Goal: Task Accomplishment & Management: Use online tool/utility

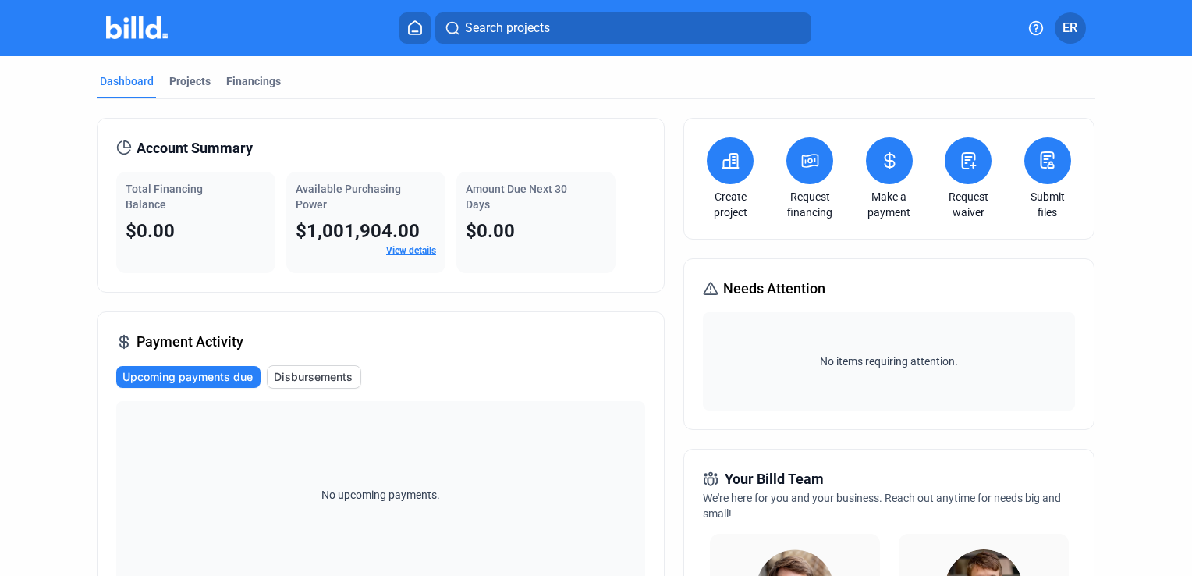
click at [1038, 213] on link "Submit files" at bounding box center [1048, 204] width 55 height 31
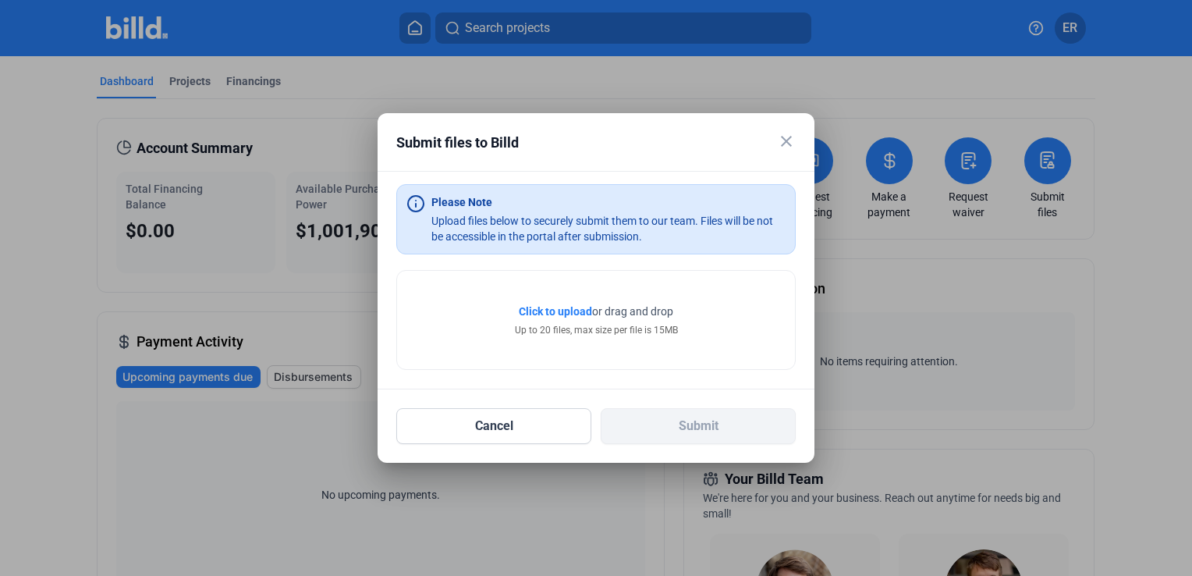
click at [557, 312] on span "Click to upload" at bounding box center [555, 311] width 73 height 12
click at [567, 310] on span "Click to upload" at bounding box center [555, 311] width 73 height 12
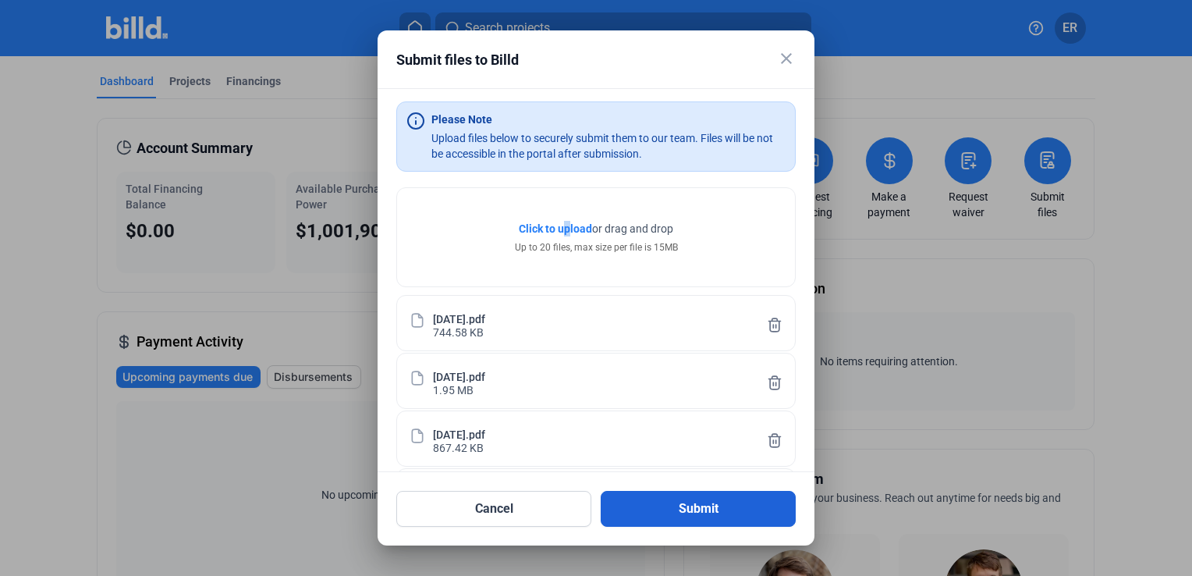
click at [727, 517] on button "Submit" at bounding box center [698, 509] width 195 height 36
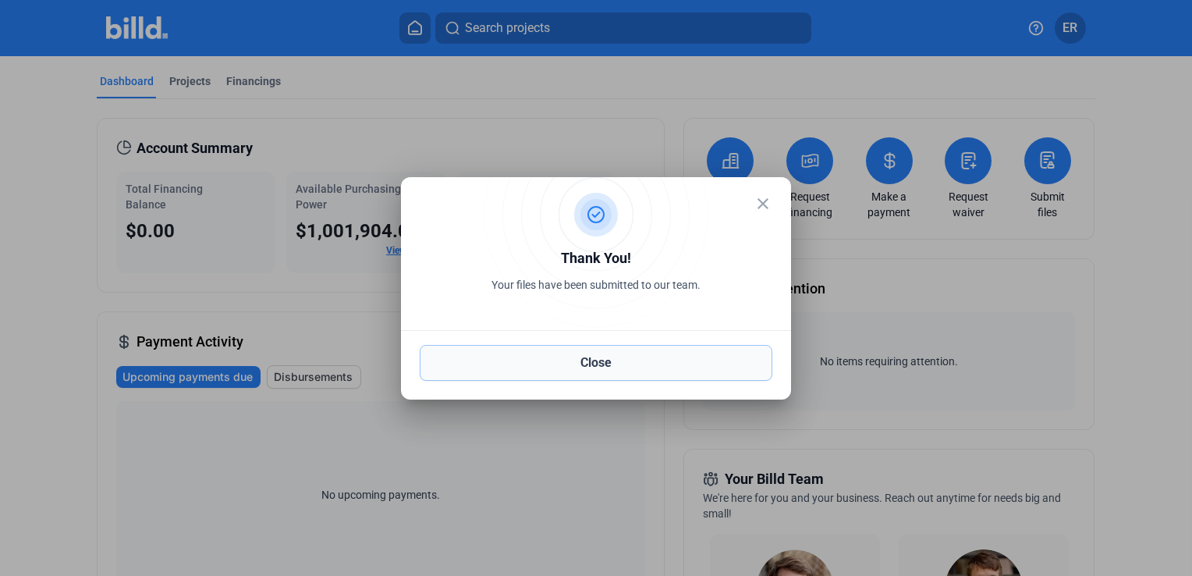
click at [677, 371] on button "Close" at bounding box center [596, 363] width 353 height 36
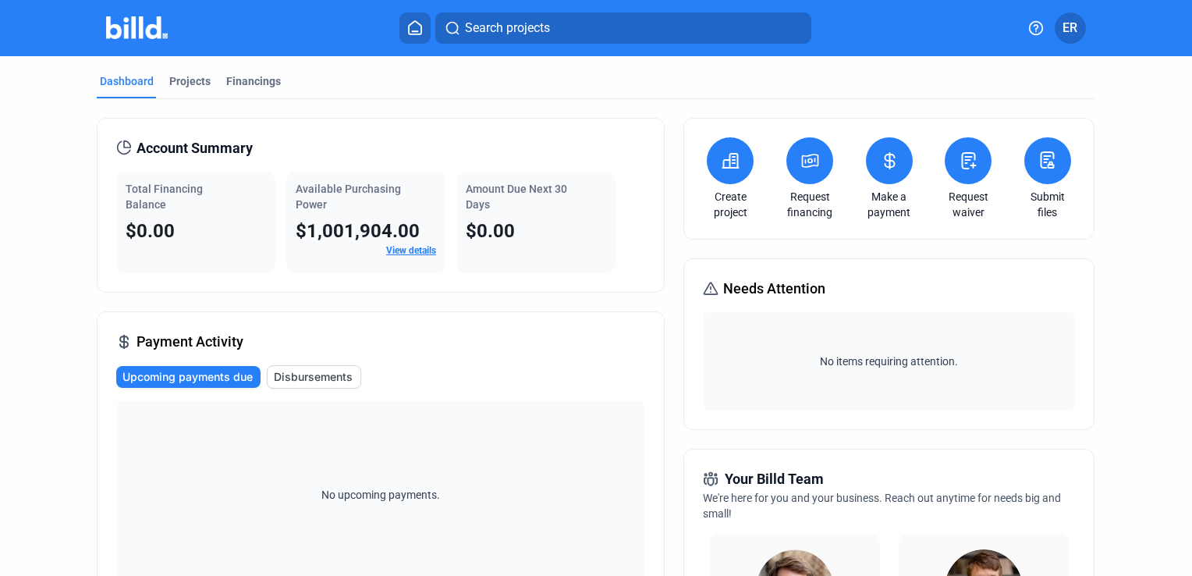
click at [1055, 202] on link "Submit files" at bounding box center [1048, 204] width 55 height 31
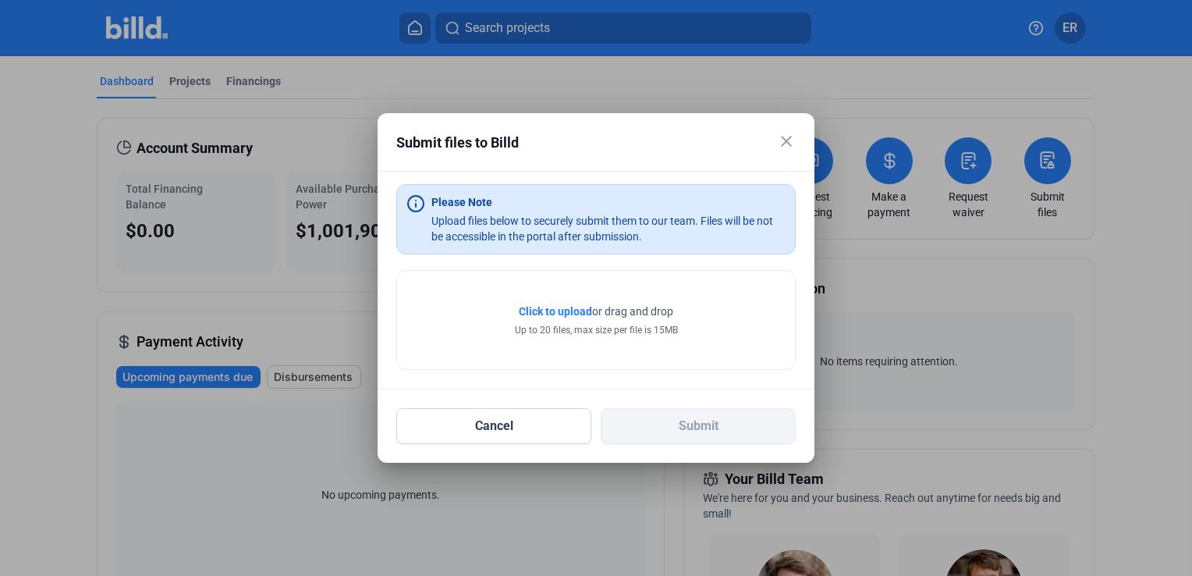
click at [537, 312] on span "Click to upload" at bounding box center [555, 311] width 73 height 12
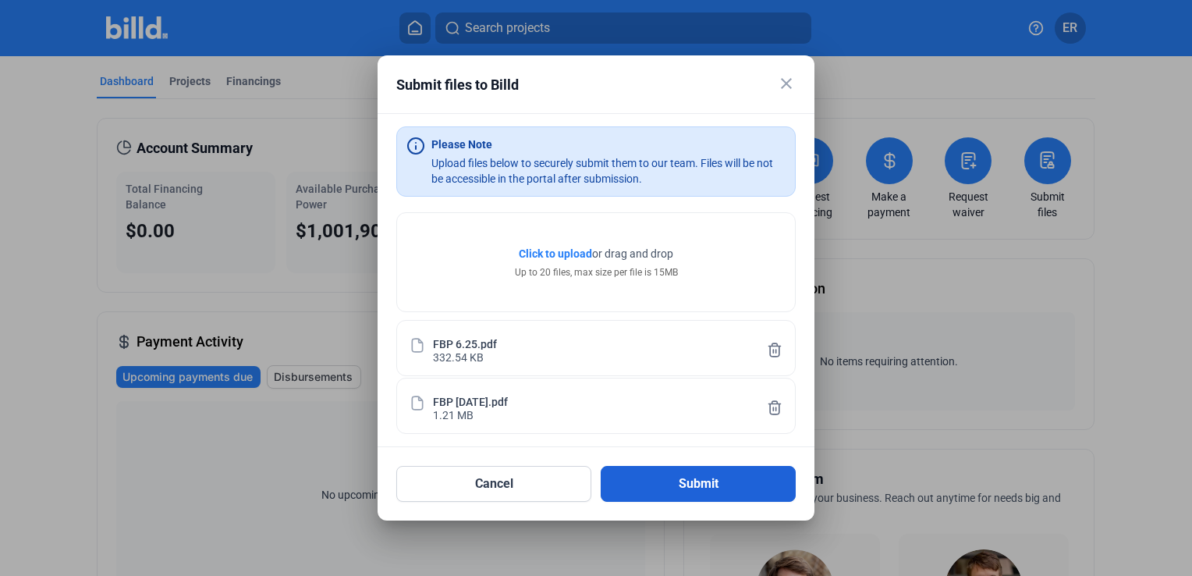
click at [665, 476] on button "Submit" at bounding box center [698, 484] width 195 height 36
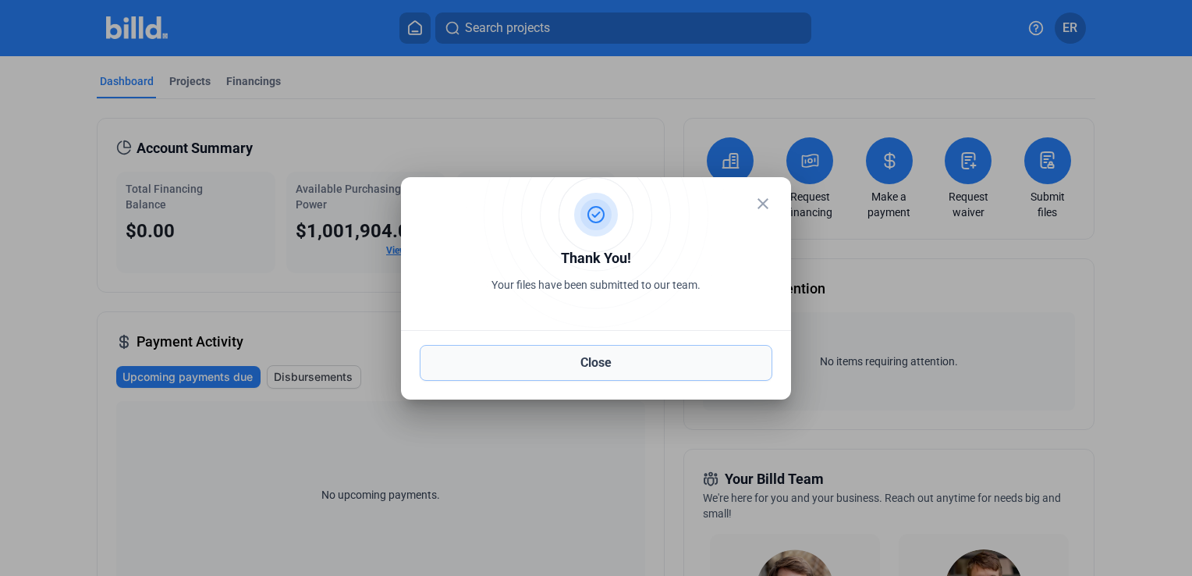
click at [626, 357] on button "Close" at bounding box center [596, 363] width 353 height 36
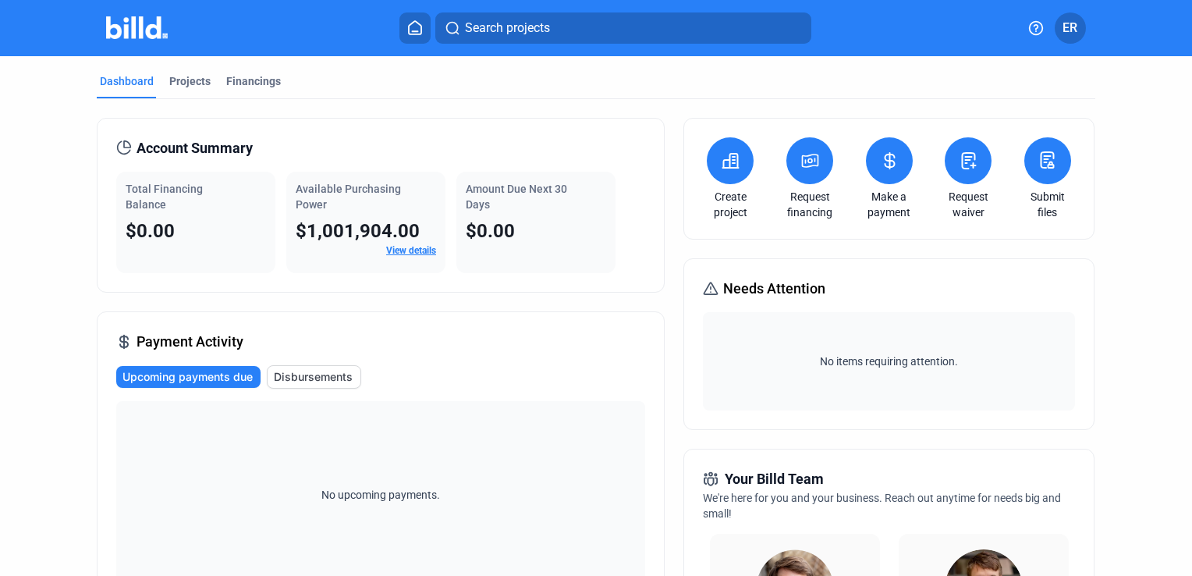
click at [1045, 202] on link "Submit files" at bounding box center [1048, 204] width 55 height 31
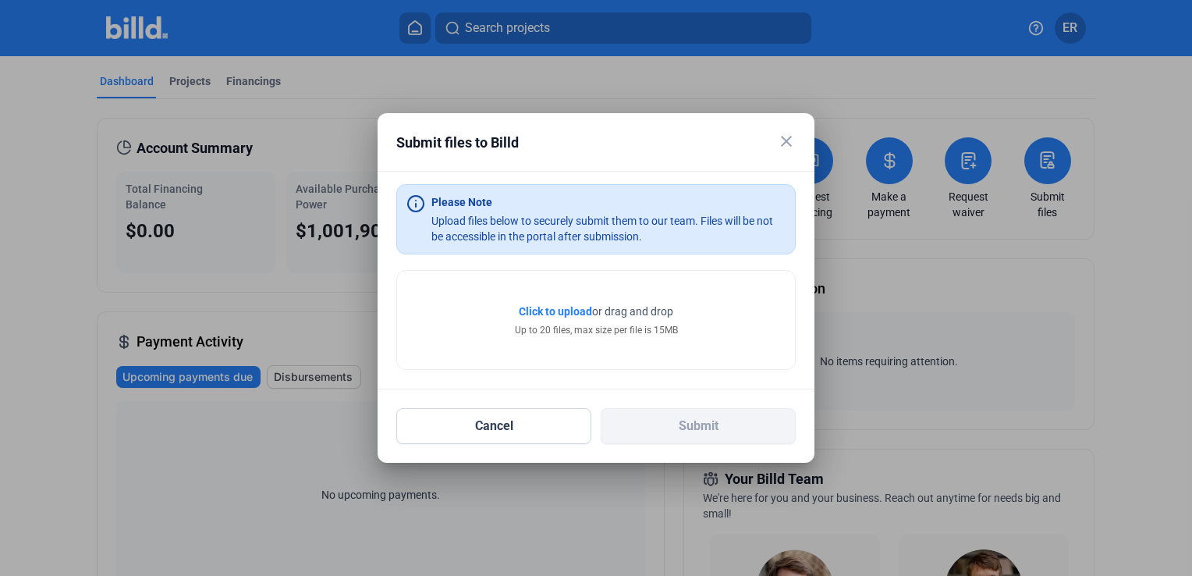
click at [552, 311] on span "Click to upload" at bounding box center [555, 311] width 73 height 12
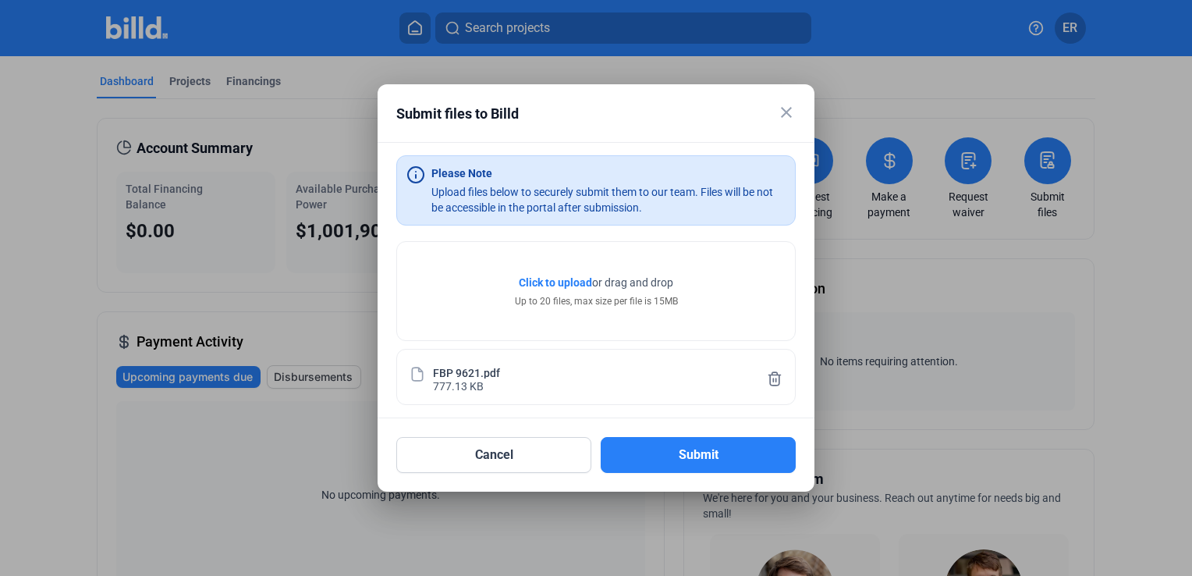
click at [779, 379] on icon at bounding box center [775, 378] width 12 height 13
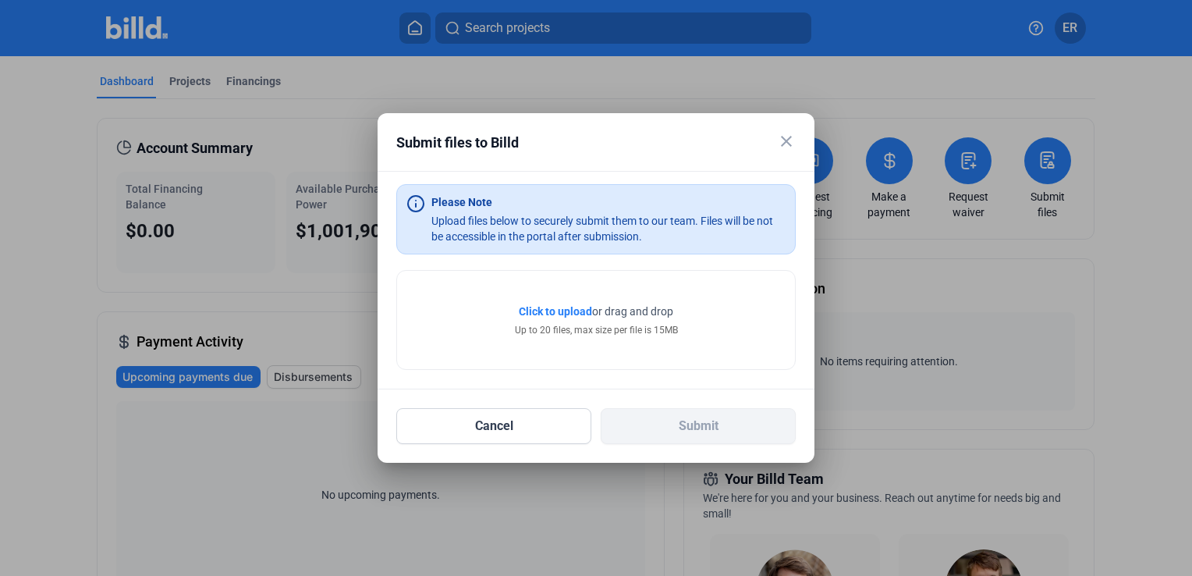
click at [556, 314] on span "Click to upload" at bounding box center [555, 311] width 73 height 12
click at [570, 316] on span "Click to upload" at bounding box center [555, 311] width 73 height 12
